Goal: Transaction & Acquisition: Purchase product/service

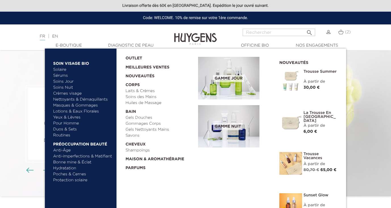
click at [145, 125] on link "Gommages Corps" at bounding box center [160, 124] width 69 height 6
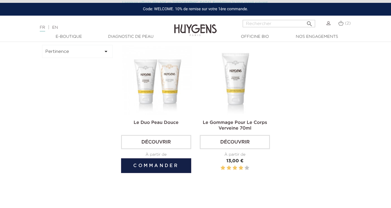
scroll to position [170, 0]
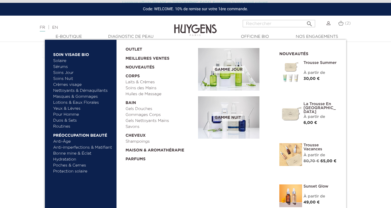
click at [71, 97] on link "Masques & Gommages" at bounding box center [82, 97] width 59 height 6
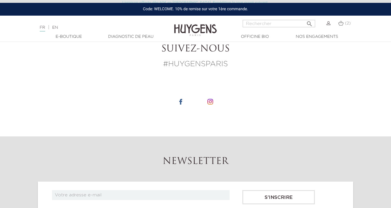
scroll to position [503, 0]
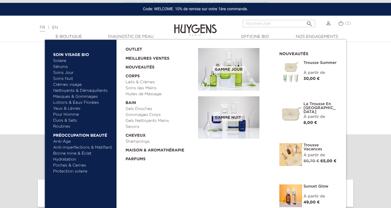
click at [67, 120] on link "Duos & Sets" at bounding box center [82, 121] width 59 height 6
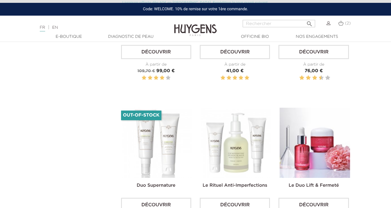
scroll to position [720, 0]
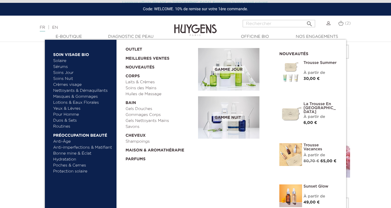
click at [66, 90] on link "Nettoyants & Démaquillants" at bounding box center [82, 91] width 59 height 6
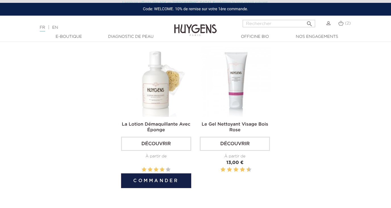
scroll to position [342, 0]
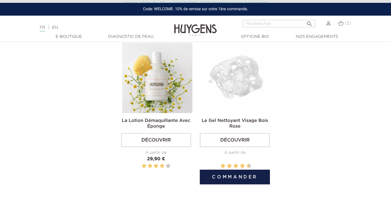
click at [233, 174] on button "Commander" at bounding box center [235, 177] width 70 height 15
